Goal: Information Seeking & Learning: Learn about a topic

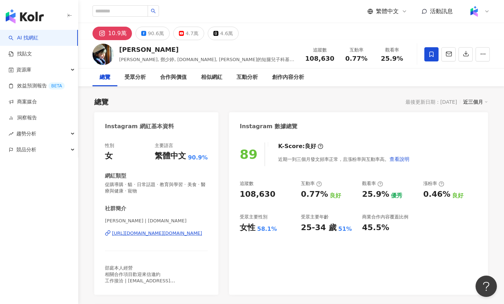
click at [474, 102] on div "近三個月" at bounding box center [475, 101] width 25 height 9
click at [480, 135] on link "近六個月" at bounding box center [478, 131] width 20 height 8
click at [480, 133] on div "Instagram 數據總覽" at bounding box center [358, 123] width 259 height 23
click at [156, 33] on div "90.6萬" at bounding box center [156, 33] width 16 height 10
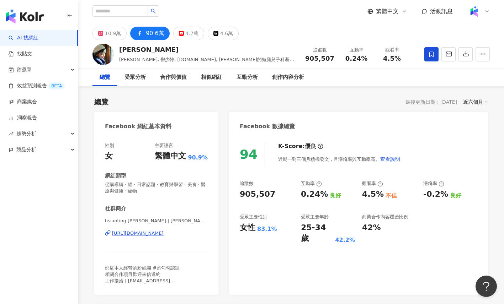
click at [474, 105] on div "近六個月" at bounding box center [475, 101] width 25 height 9
click at [474, 117] on link "近三個月" at bounding box center [478, 117] width 20 height 8
click at [115, 35] on div "10.9萬" at bounding box center [113, 33] width 16 height 10
